Goal: Complete application form

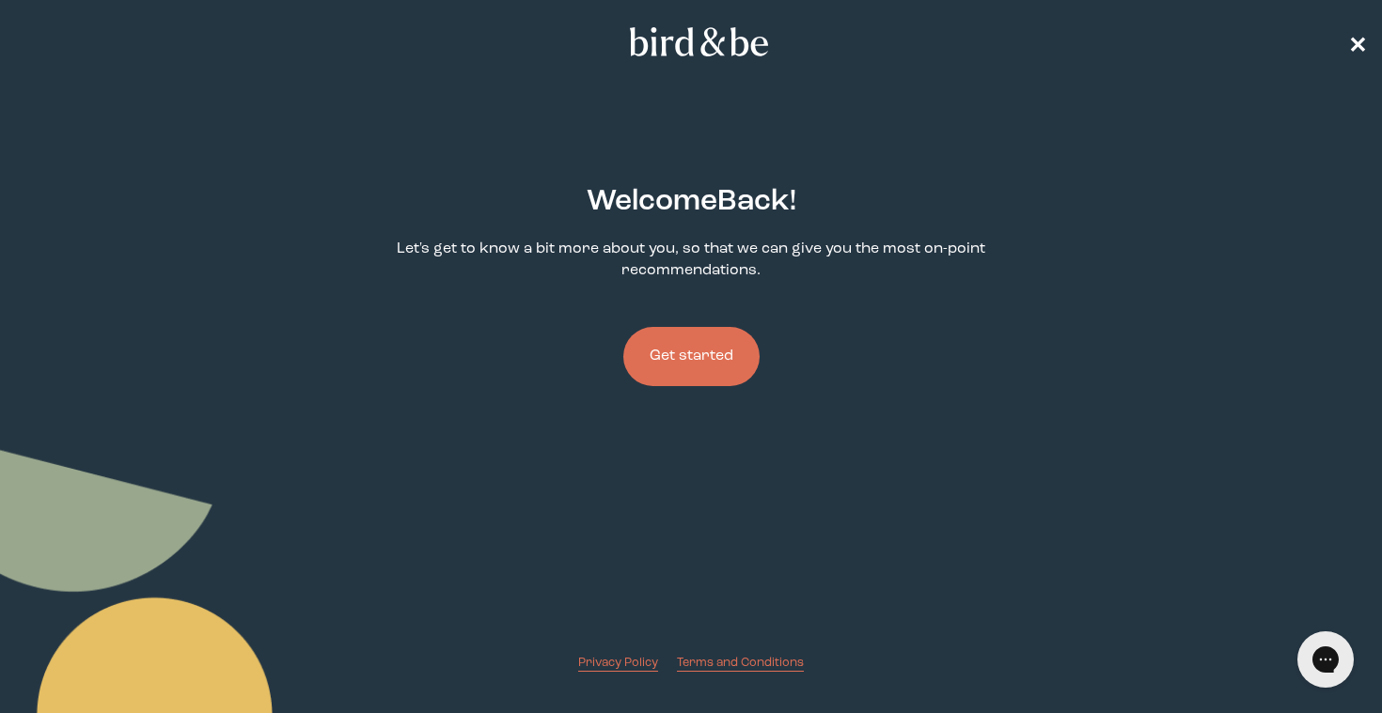
click at [1353, 32] on span "✕" at bounding box center [1357, 42] width 19 height 23
click at [698, 377] on button "Get started" at bounding box center [691, 356] width 136 height 59
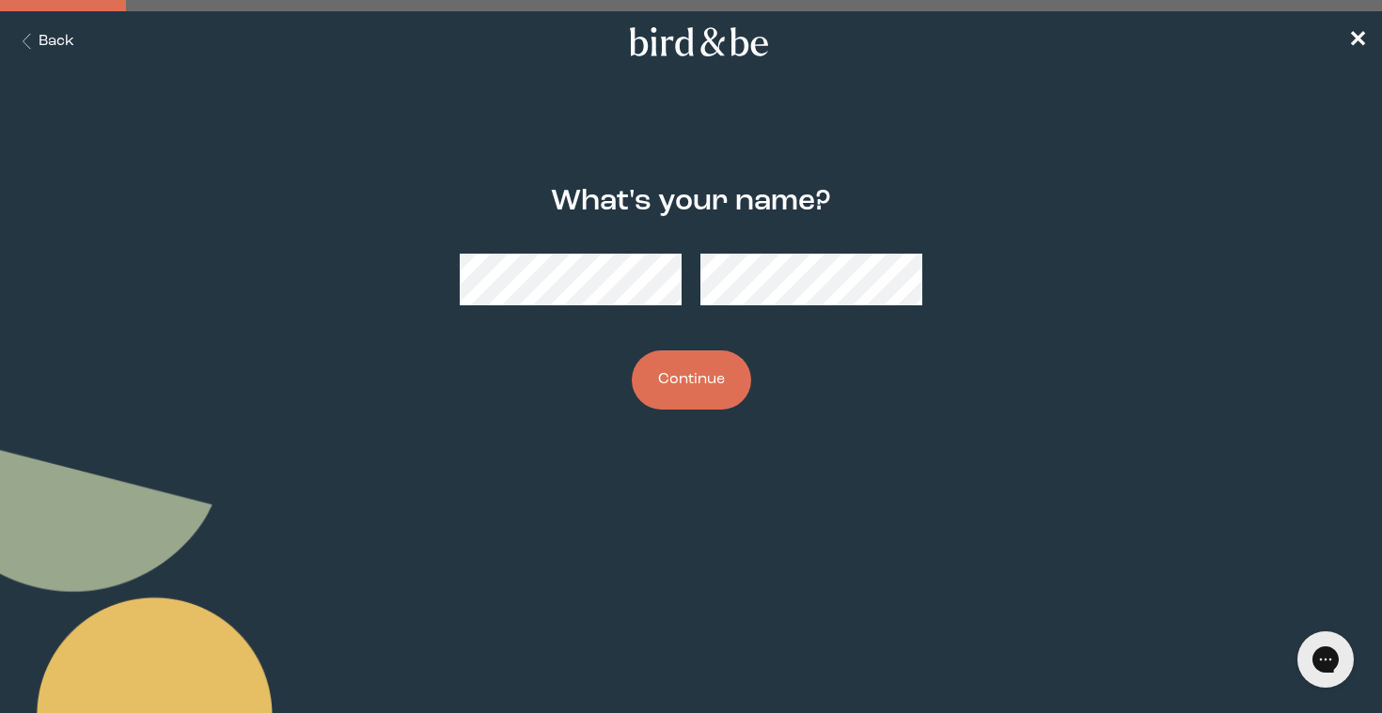
click at [697, 384] on button "Continue" at bounding box center [691, 380] width 119 height 59
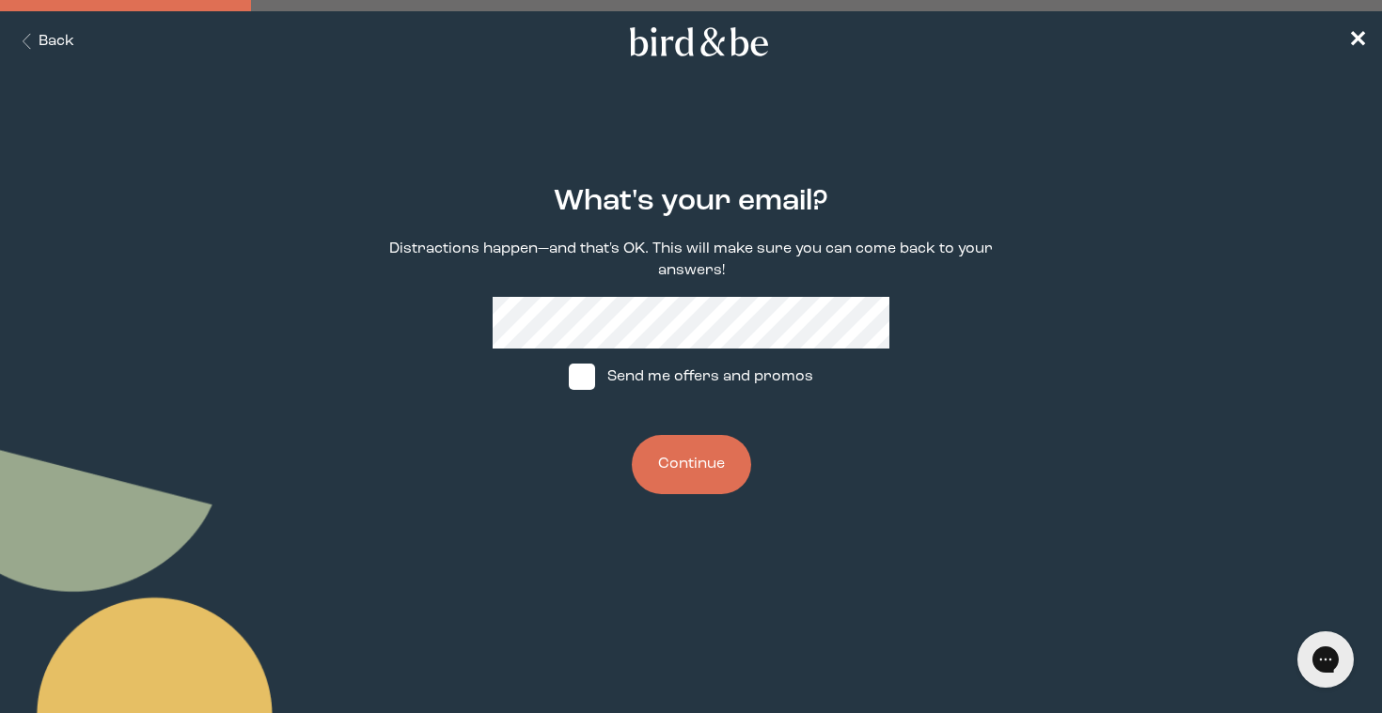
click at [706, 459] on button "Continue" at bounding box center [691, 464] width 119 height 59
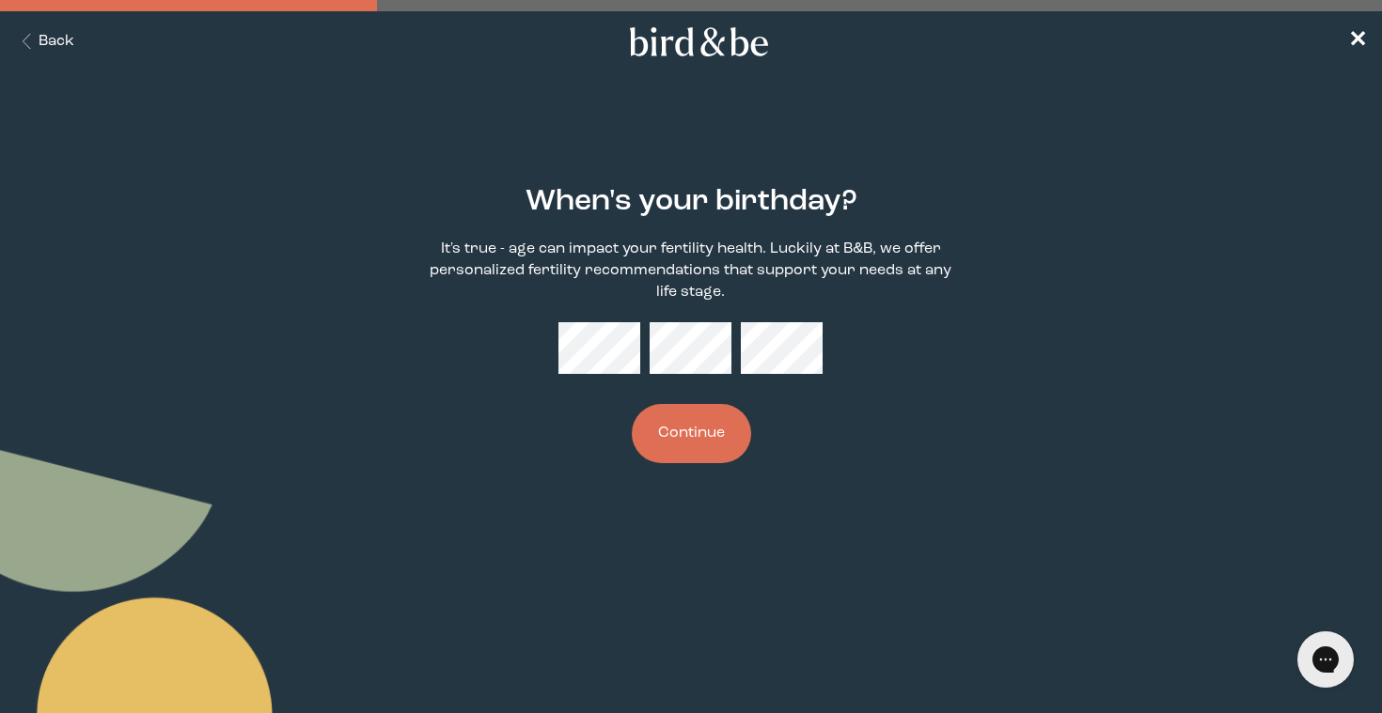
click at [707, 439] on button "Continue" at bounding box center [691, 433] width 119 height 59
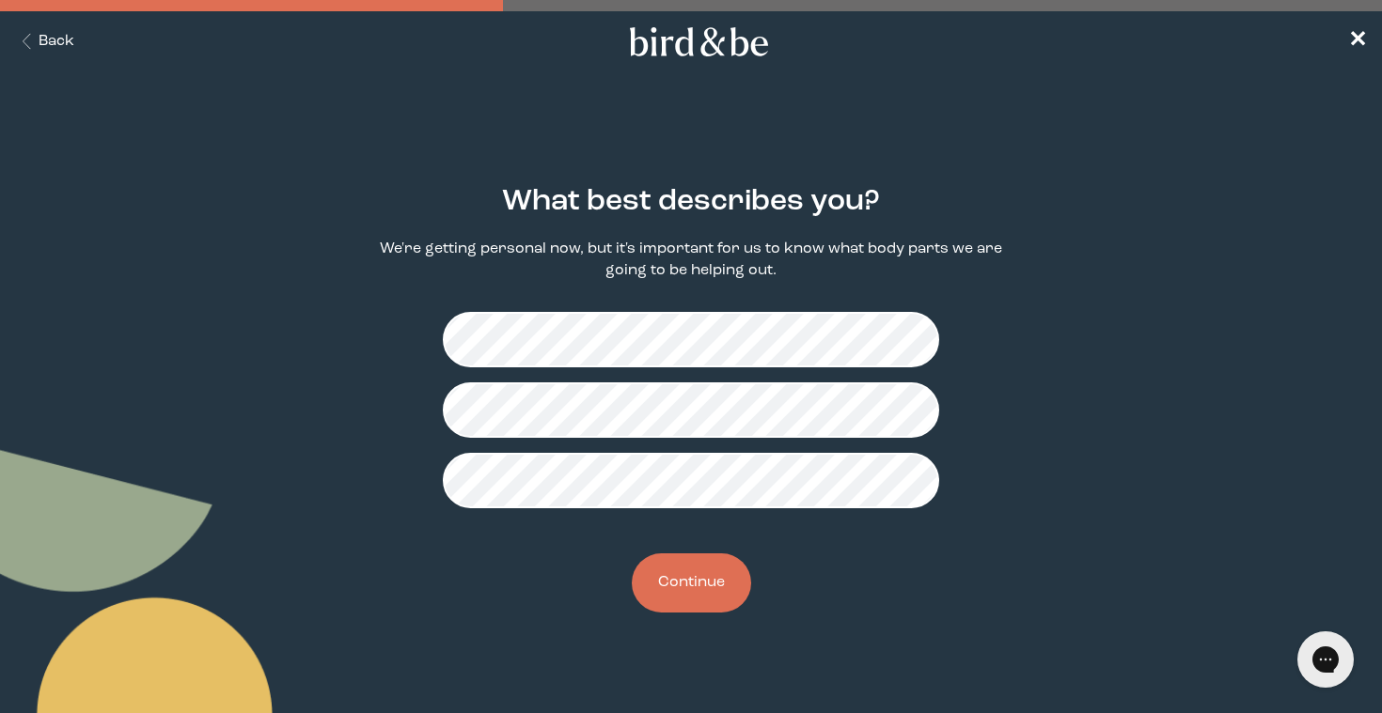
click at [710, 594] on button "Continue" at bounding box center [691, 583] width 119 height 59
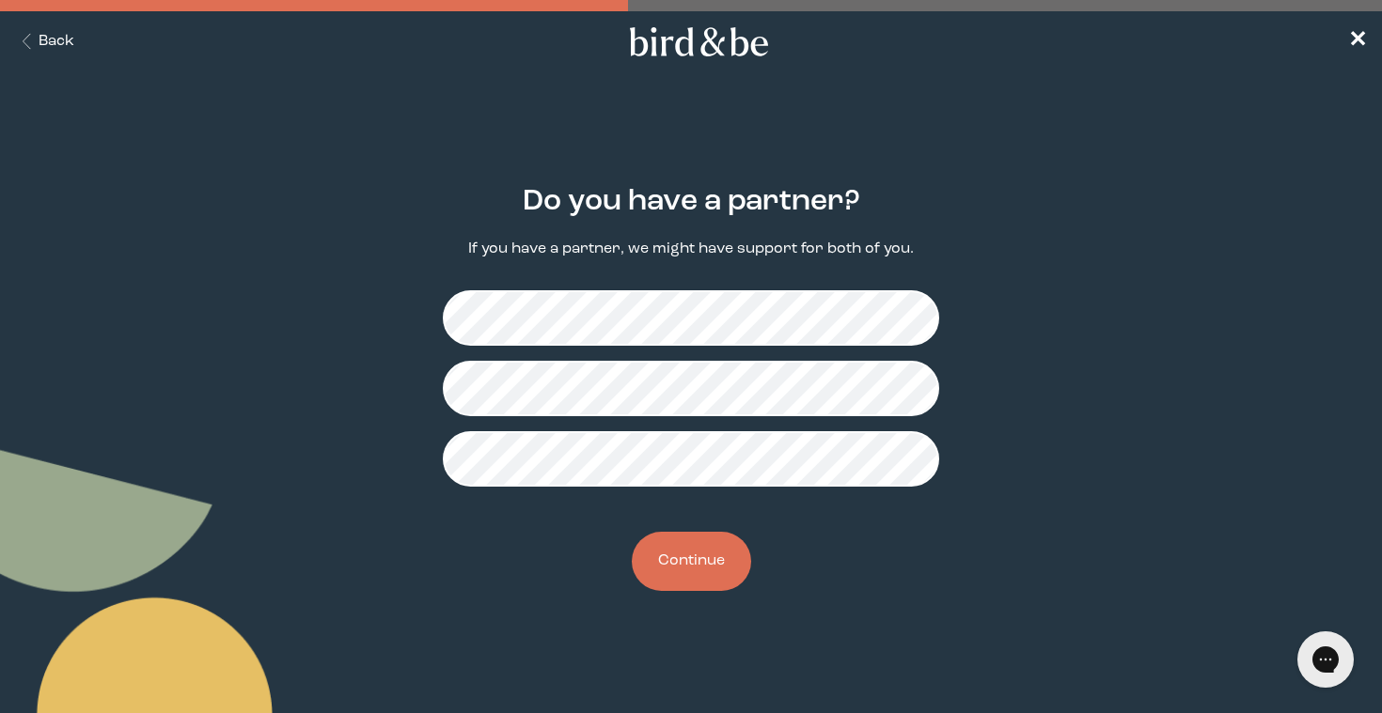
click at [702, 559] on button "Continue" at bounding box center [691, 561] width 119 height 59
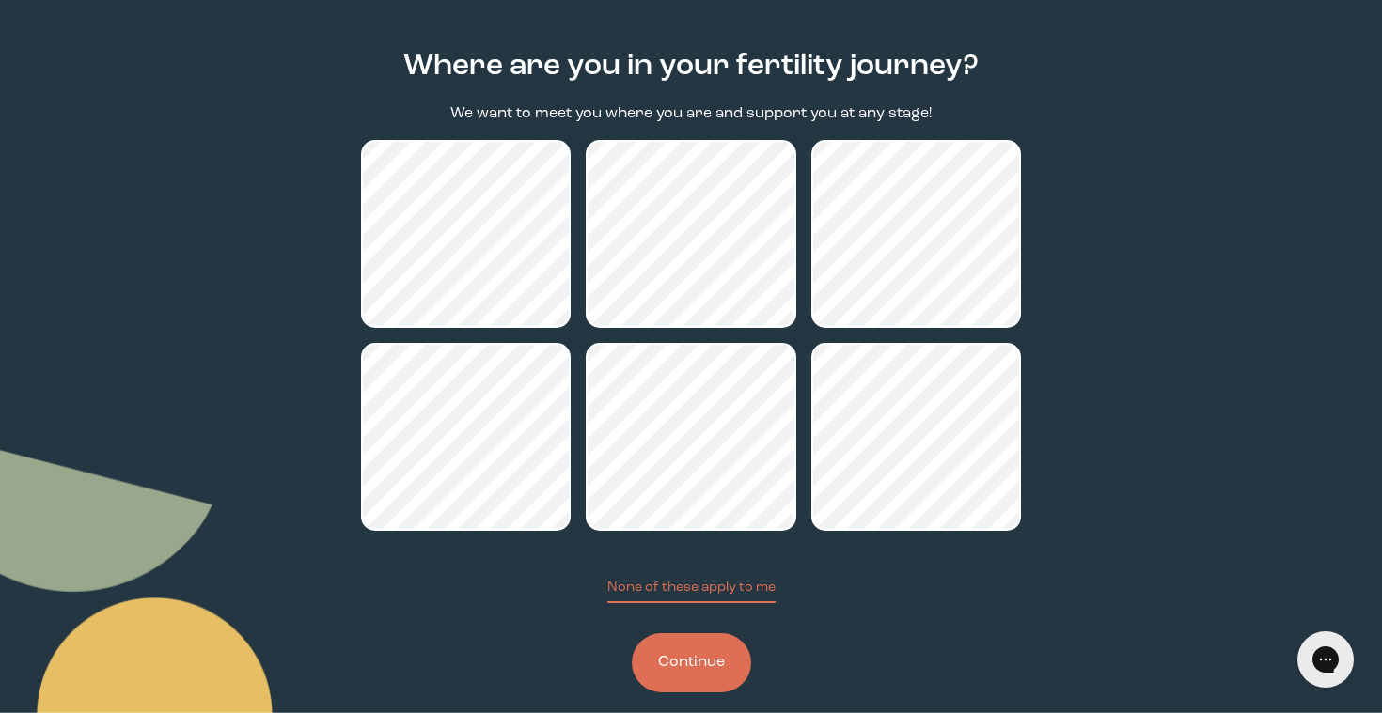
scroll to position [161, 0]
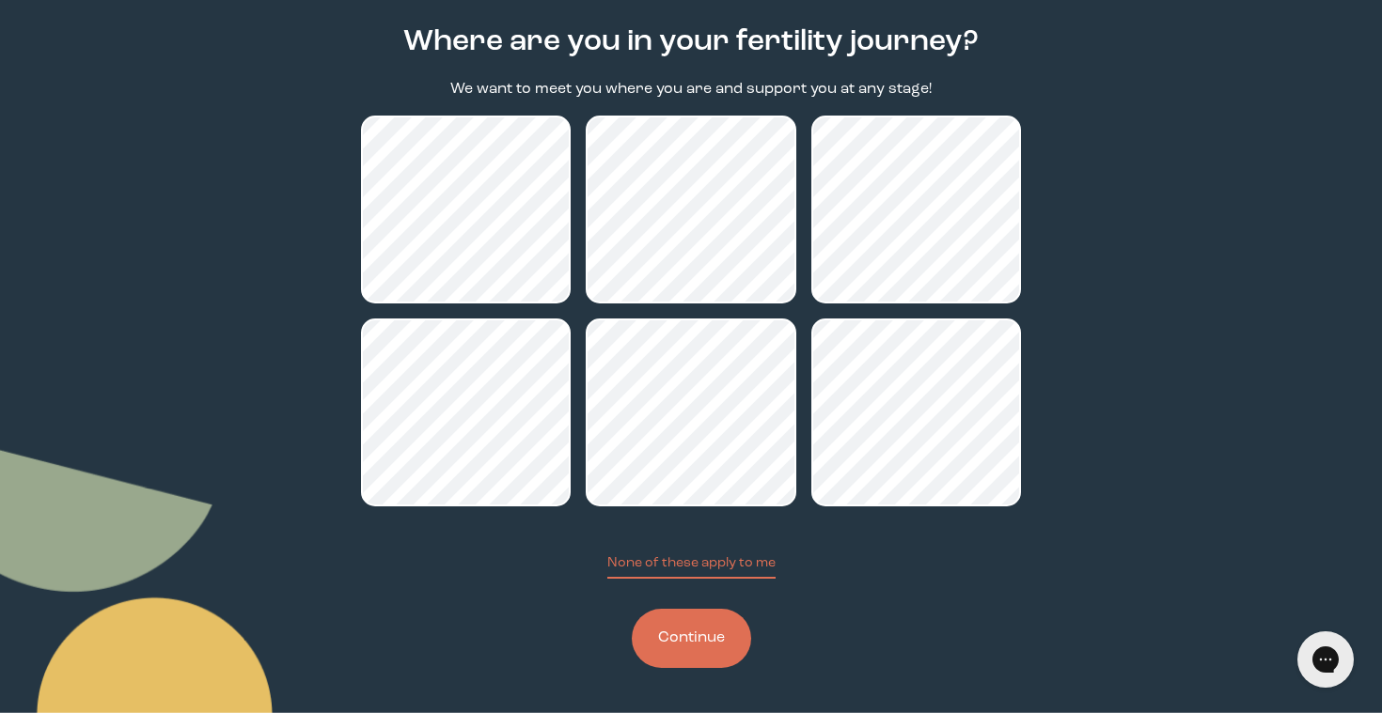
click at [693, 634] on button "Continue" at bounding box center [691, 638] width 119 height 59
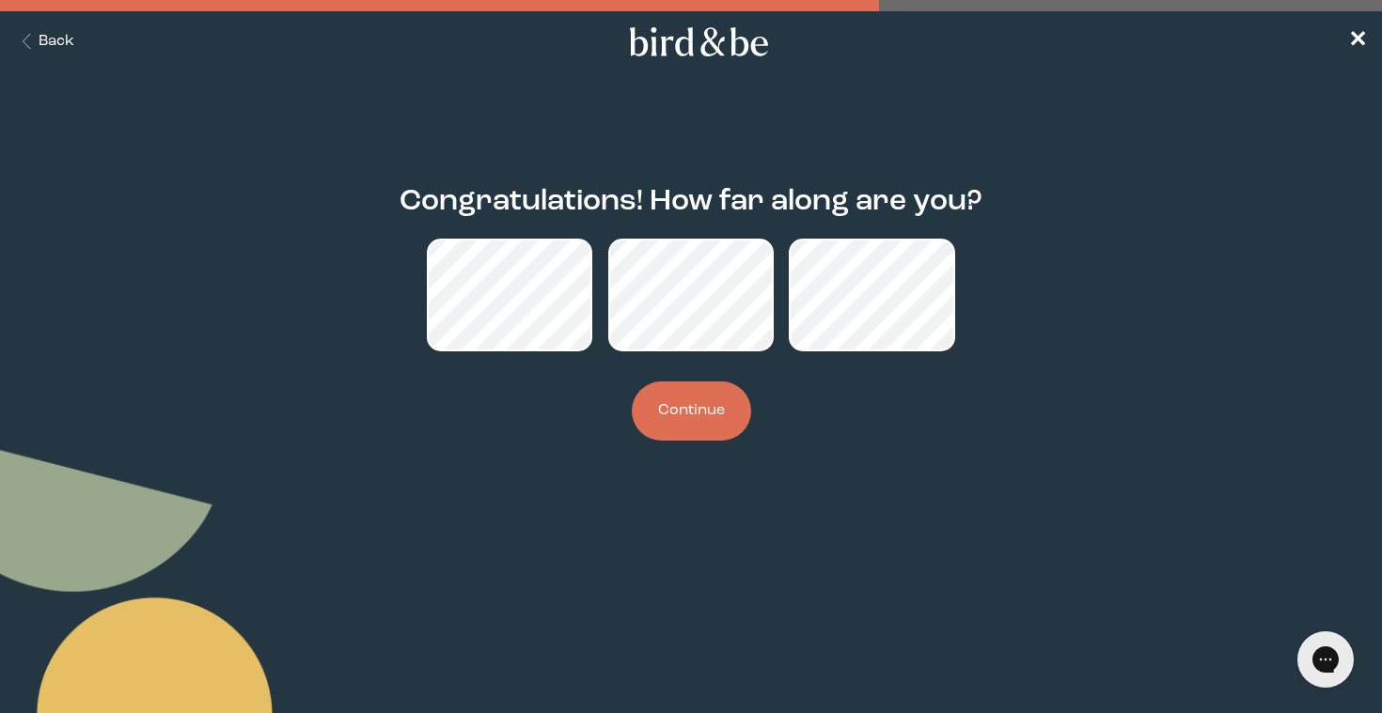
click at [686, 407] on button "Continue" at bounding box center [691, 411] width 119 height 59
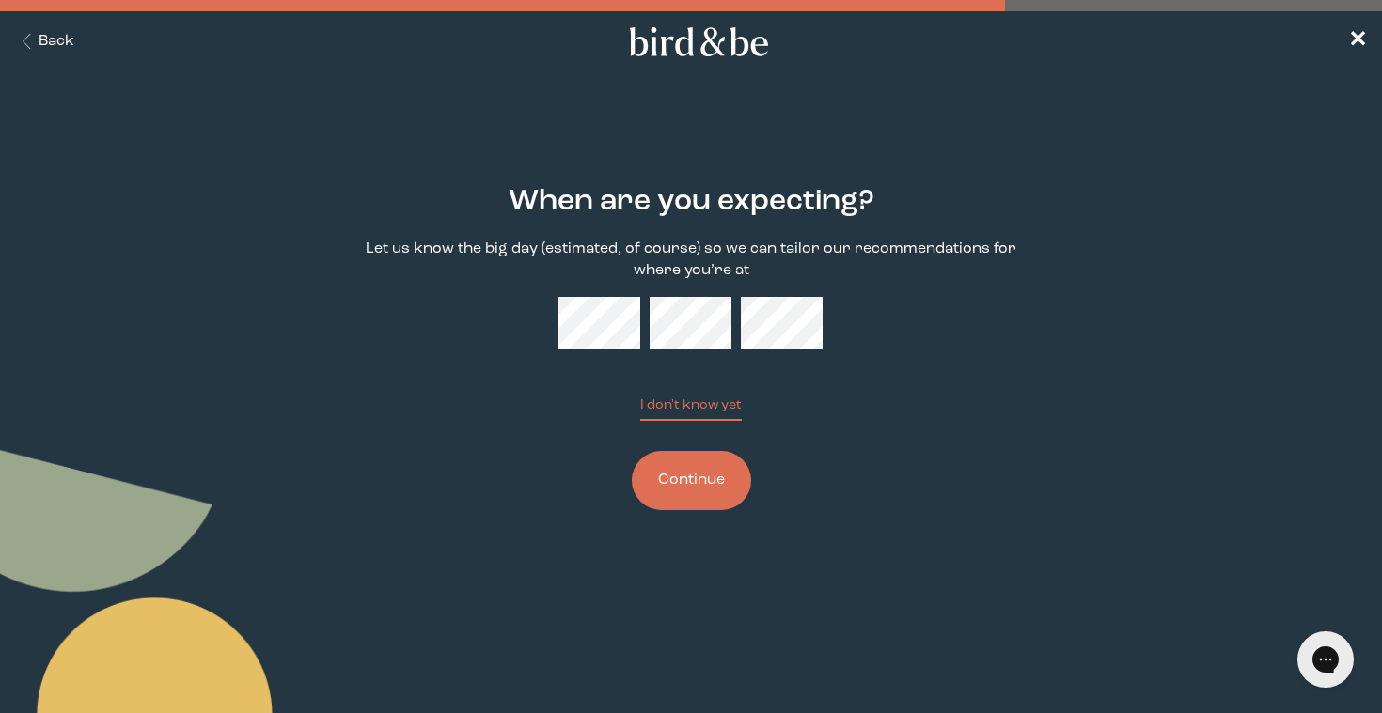
click at [693, 491] on button "Continue" at bounding box center [691, 480] width 119 height 59
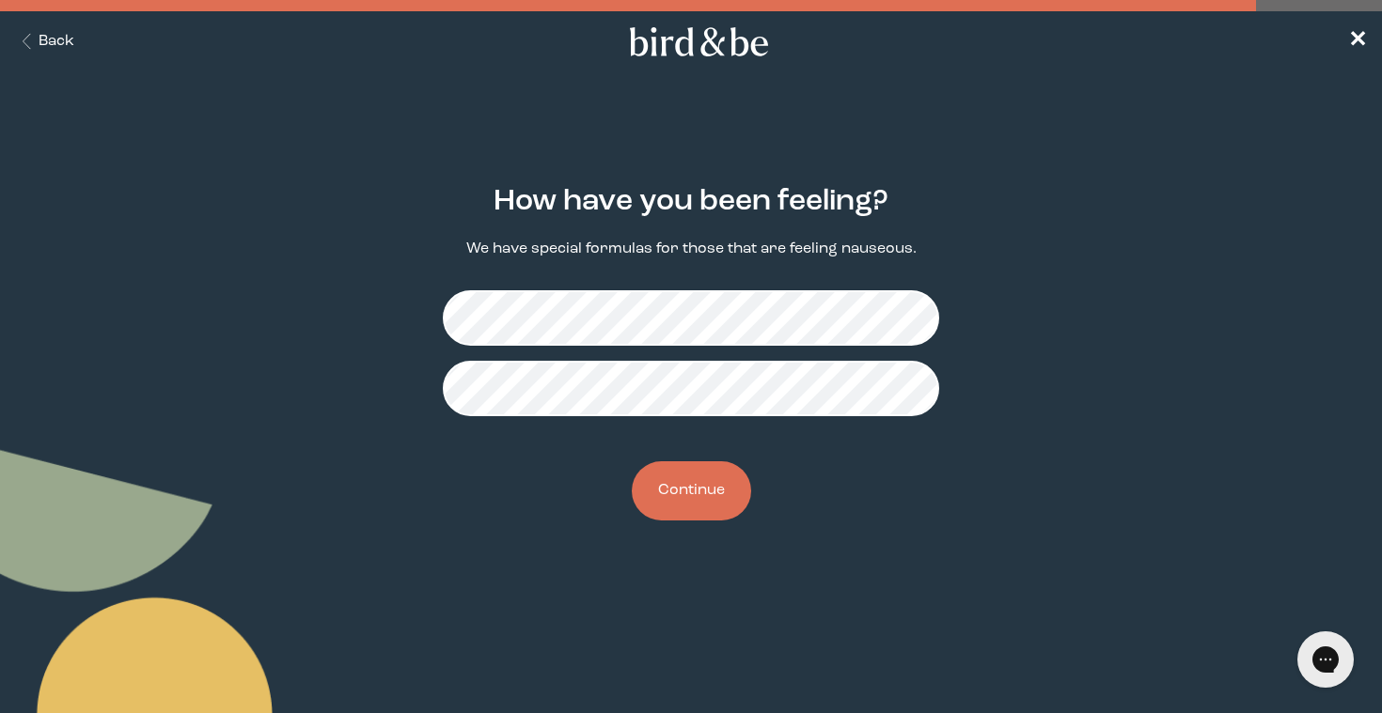
click at [693, 503] on button "Continue" at bounding box center [691, 491] width 119 height 59
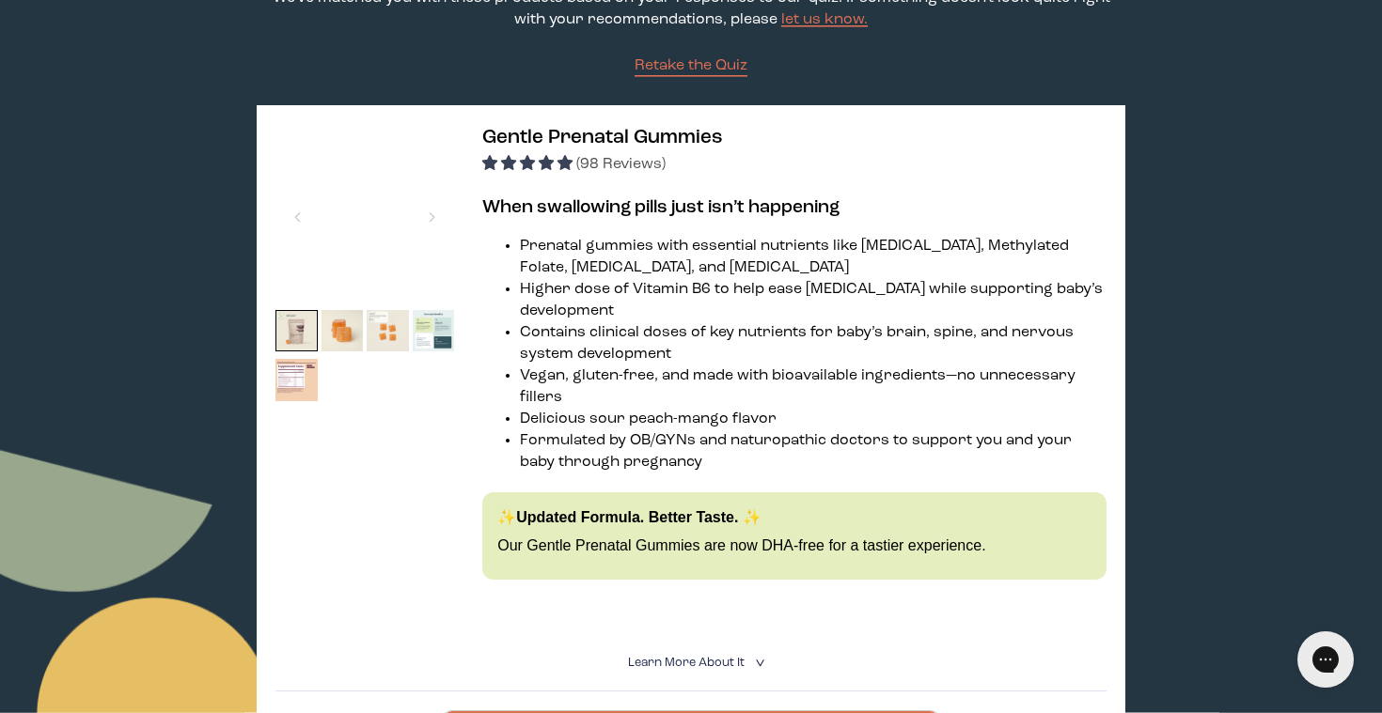
scroll to position [232, 0]
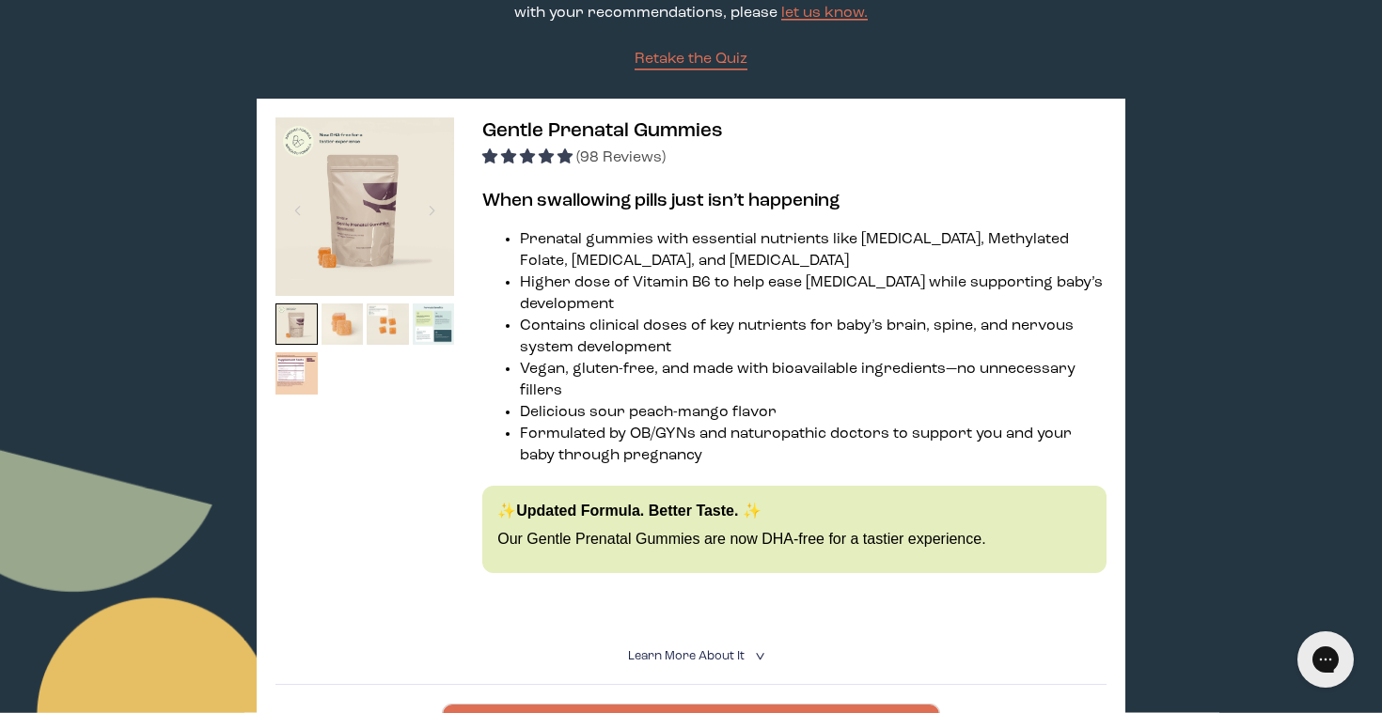
click at [350, 331] on img at bounding box center [342, 325] width 42 height 42
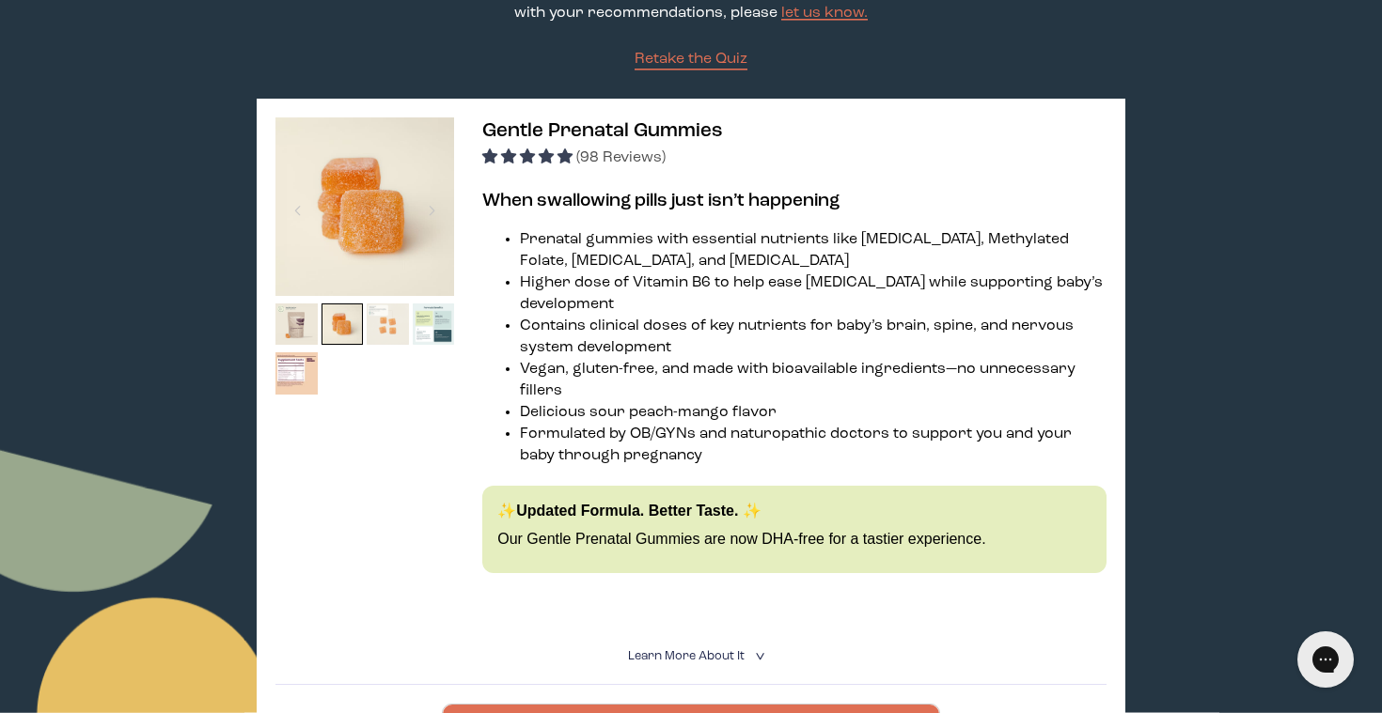
click at [393, 336] on img at bounding box center [388, 325] width 42 height 42
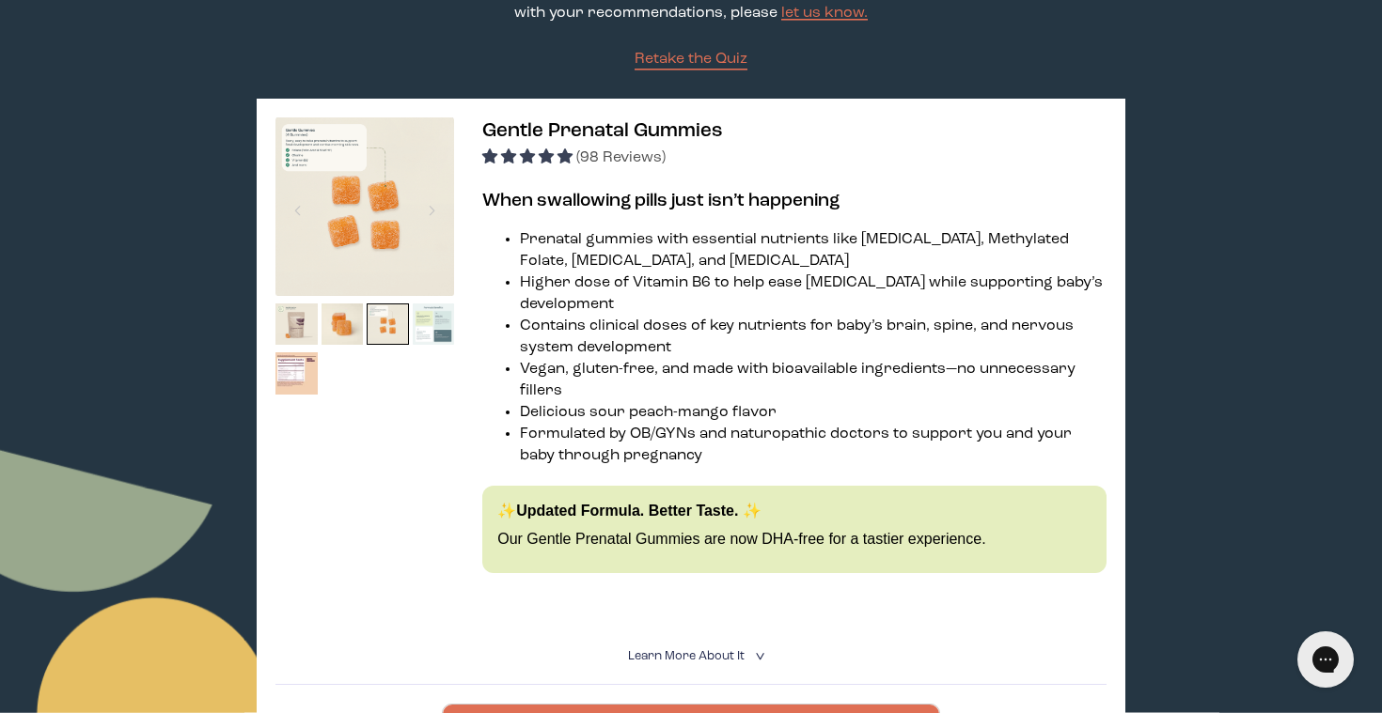
click at [450, 332] on img at bounding box center [434, 325] width 42 height 42
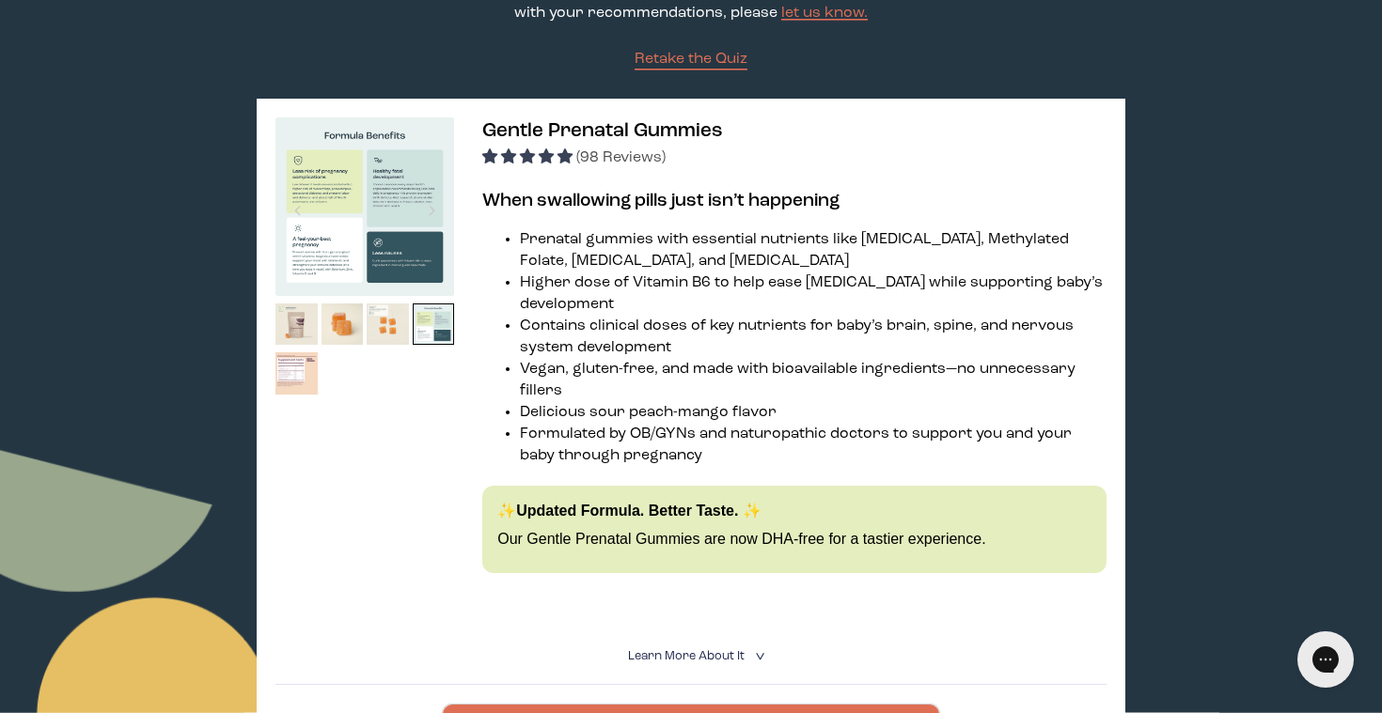
click at [307, 370] on img at bounding box center [296, 374] width 42 height 42
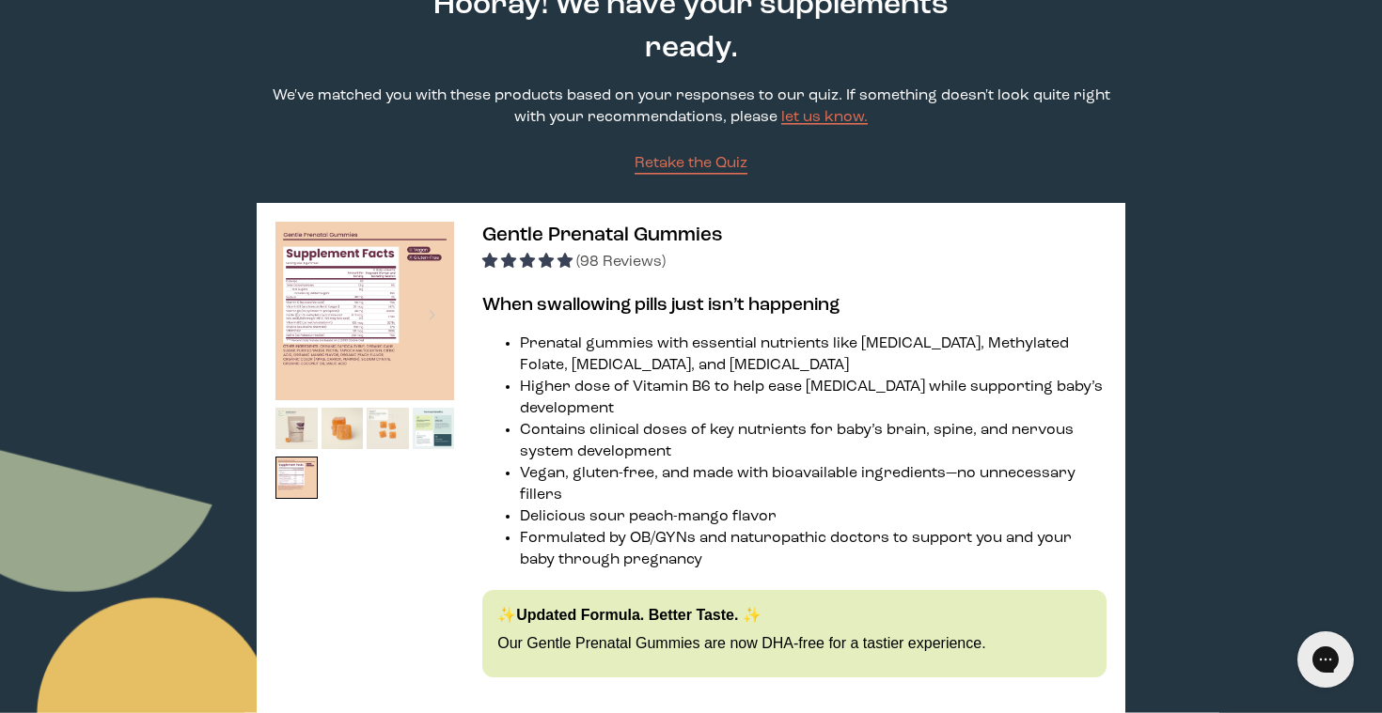
scroll to position [154, 0]
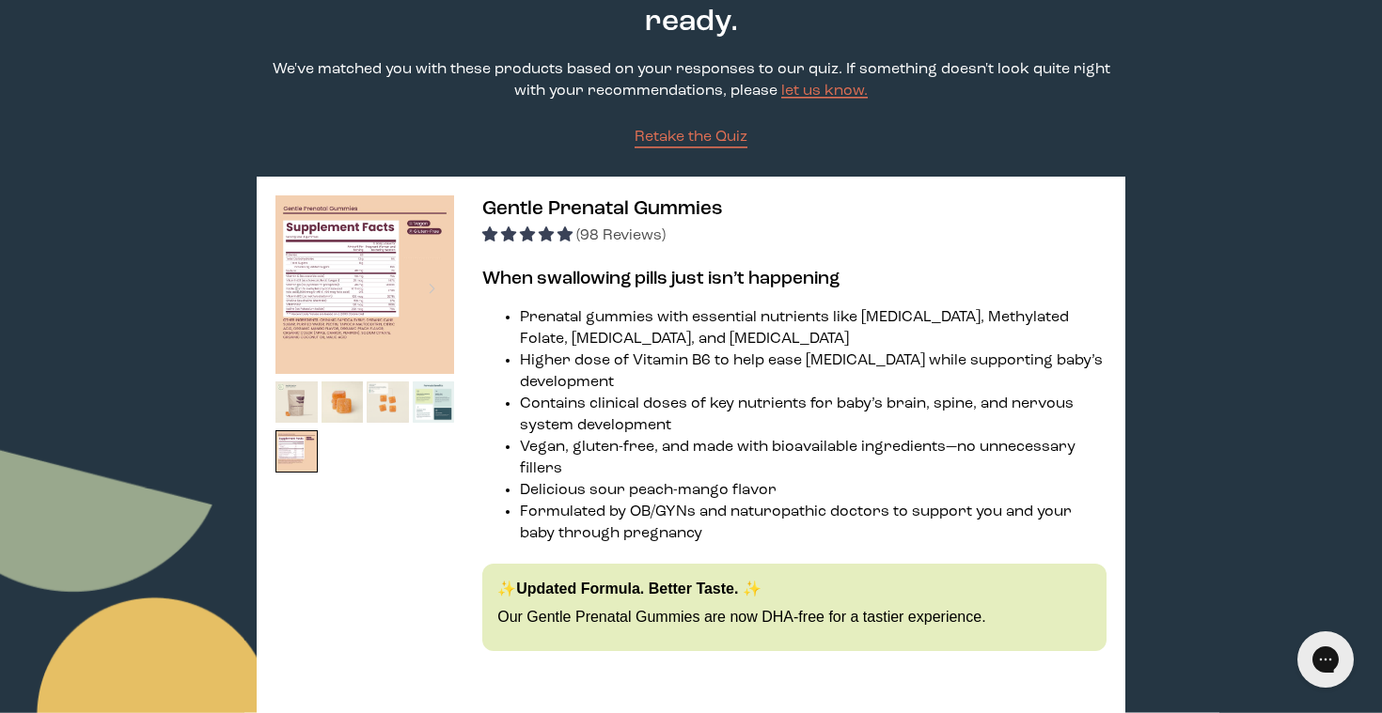
click at [358, 288] on img at bounding box center [364, 285] width 179 height 179
click at [282, 461] on img at bounding box center [296, 452] width 42 height 42
